Goal: Obtain resource: Download file/media

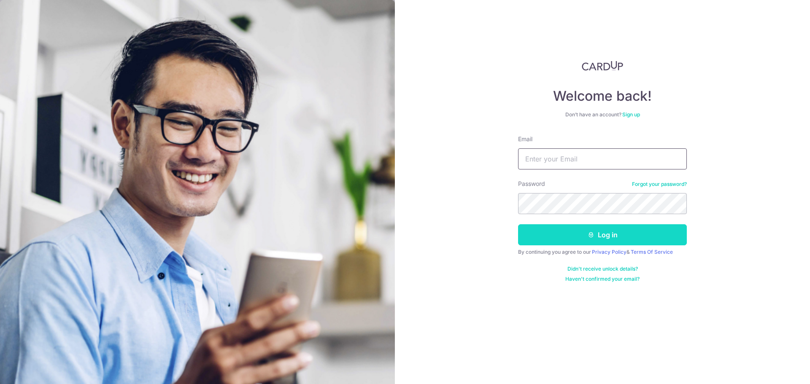
type input "[EMAIL_ADDRESS][DOMAIN_NAME]"
click at [610, 237] on button "Log in" at bounding box center [602, 234] width 169 height 21
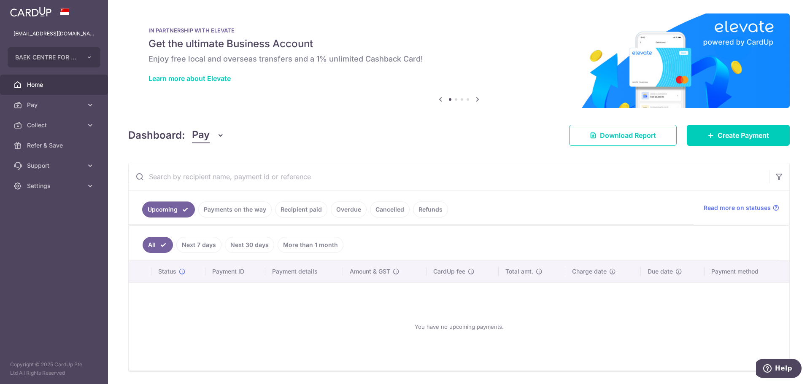
click at [309, 213] on link "Recipient paid" at bounding box center [301, 210] width 52 height 16
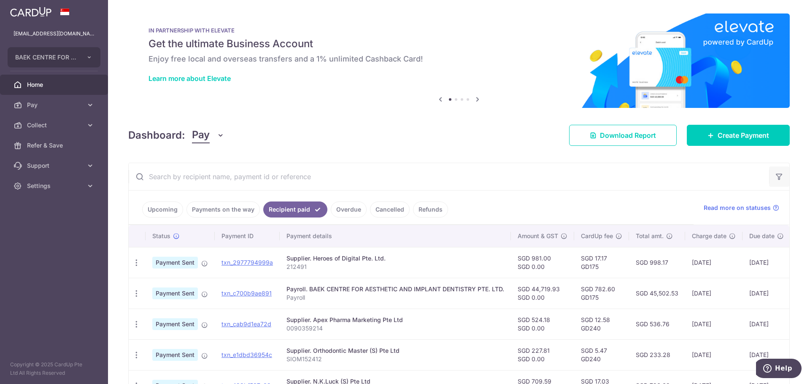
click at [778, 178] on icon "button" at bounding box center [779, 177] width 8 height 8
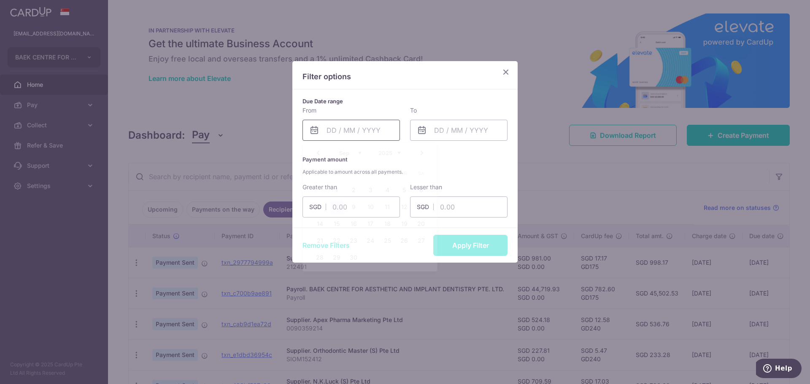
click at [359, 133] on input "text" at bounding box center [350, 130] width 97 height 21
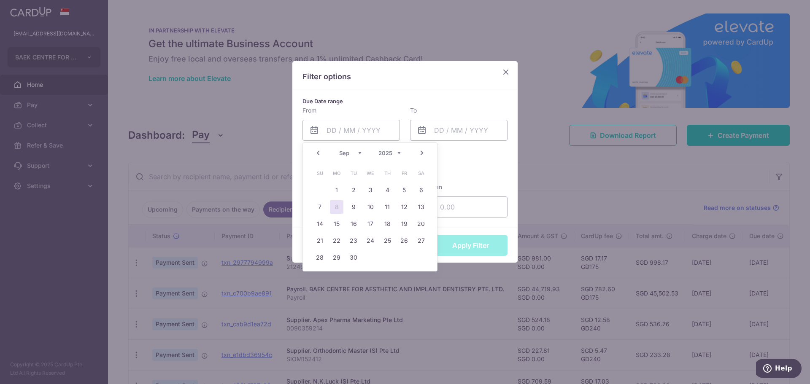
click at [319, 150] on link "Prev" at bounding box center [318, 153] width 10 height 10
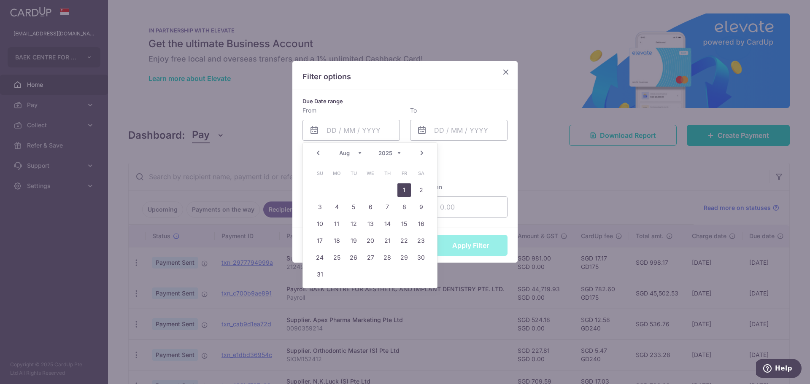
click at [402, 190] on link "1" at bounding box center [403, 189] width 13 height 13
type input "[DATE]"
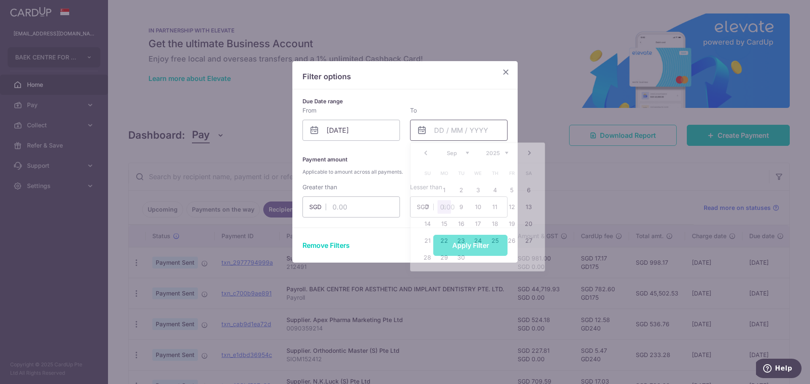
click at [451, 128] on input "text" at bounding box center [458, 130] width 97 height 21
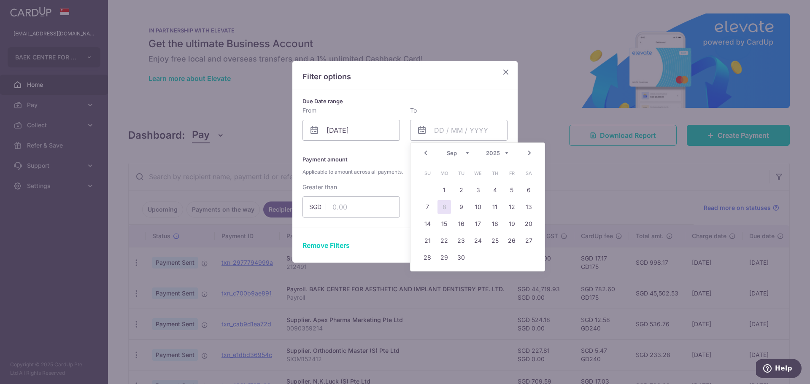
click at [427, 151] on link "Prev" at bounding box center [426, 153] width 10 height 10
click at [426, 276] on link "31" at bounding box center [427, 274] width 13 height 13
type input "[DATE]"
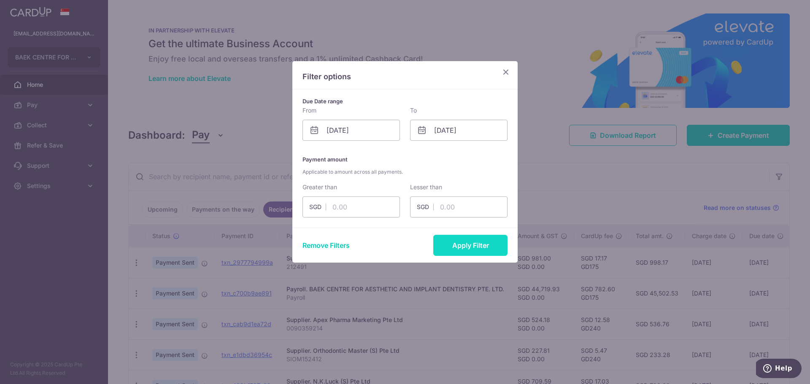
click at [471, 246] on button "Apply Filter" at bounding box center [470, 245] width 74 height 21
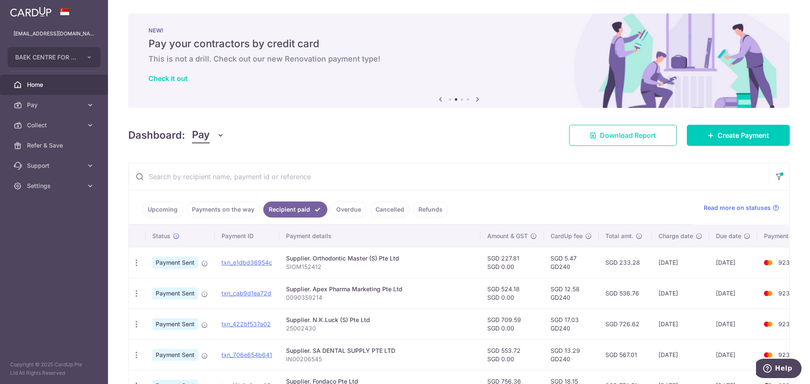
click at [640, 134] on span "Download Report" at bounding box center [628, 135] width 56 height 10
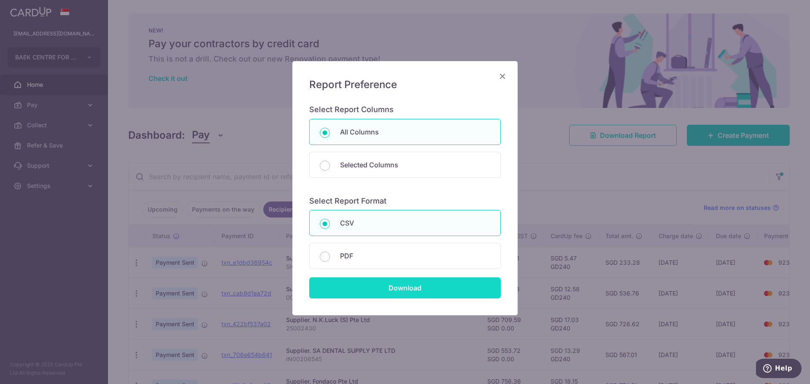
click at [401, 289] on input "Download" at bounding box center [405, 288] width 192 height 21
